Goal: Navigation & Orientation: Find specific page/section

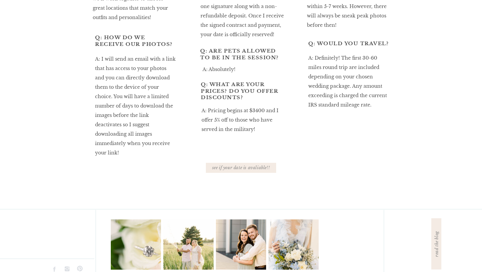
scroll to position [366, 0]
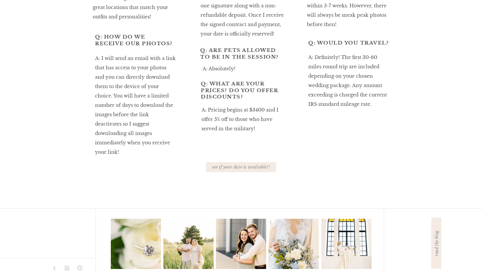
click at [259, 170] on div at bounding box center [241, 167] width 70 height 10
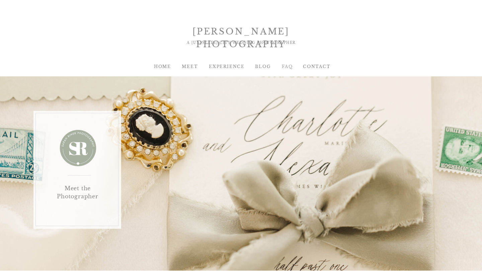
click at [287, 66] on div "FAQ" at bounding box center [287, 67] width 27 height 6
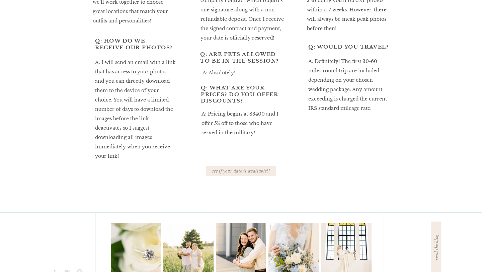
scroll to position [379, 0]
